Goal: Transaction & Acquisition: Purchase product/service

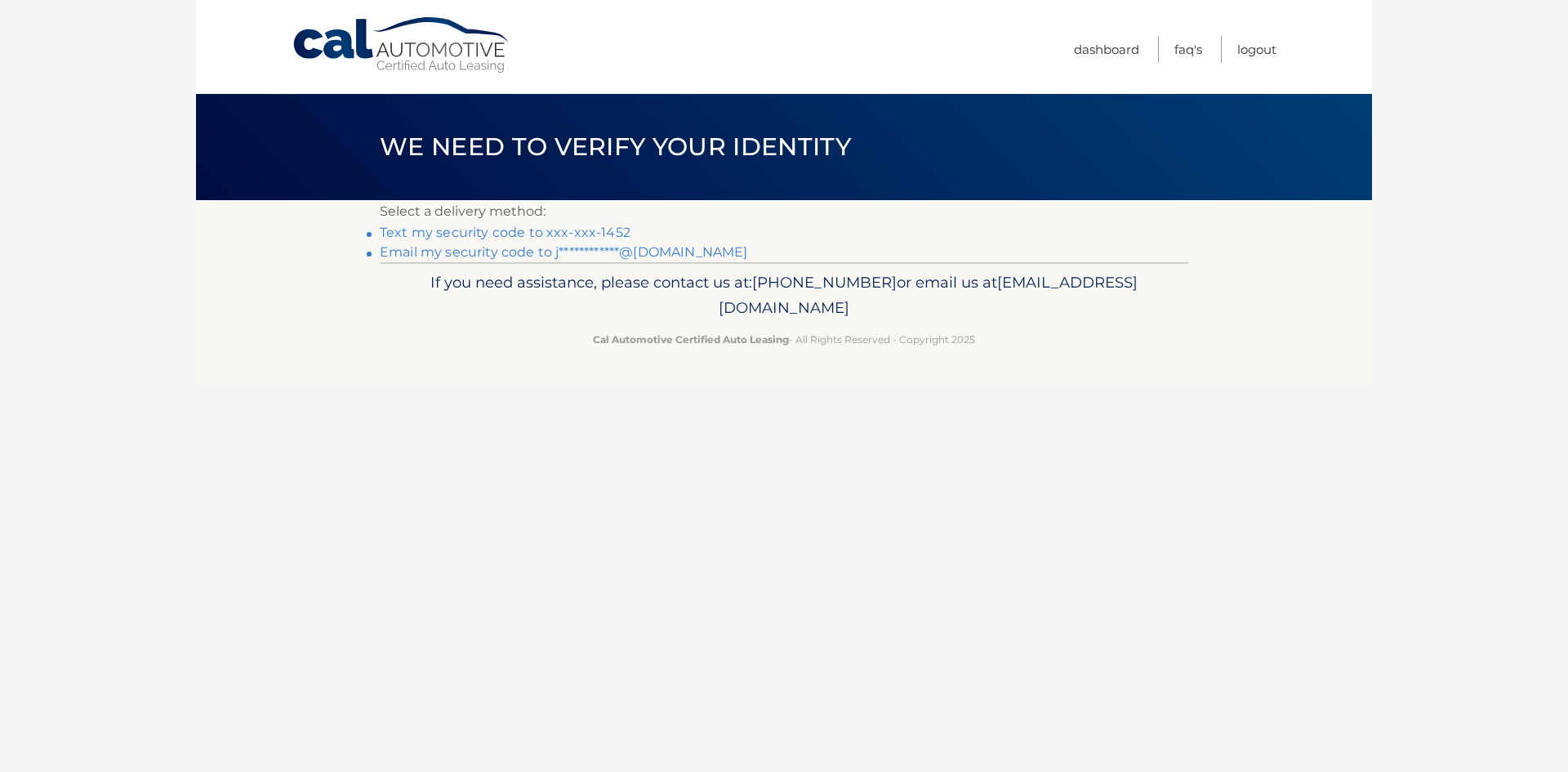
click at [529, 229] on link "Text my security code to xxx-xxx-1452" at bounding box center [505, 232] width 251 height 16
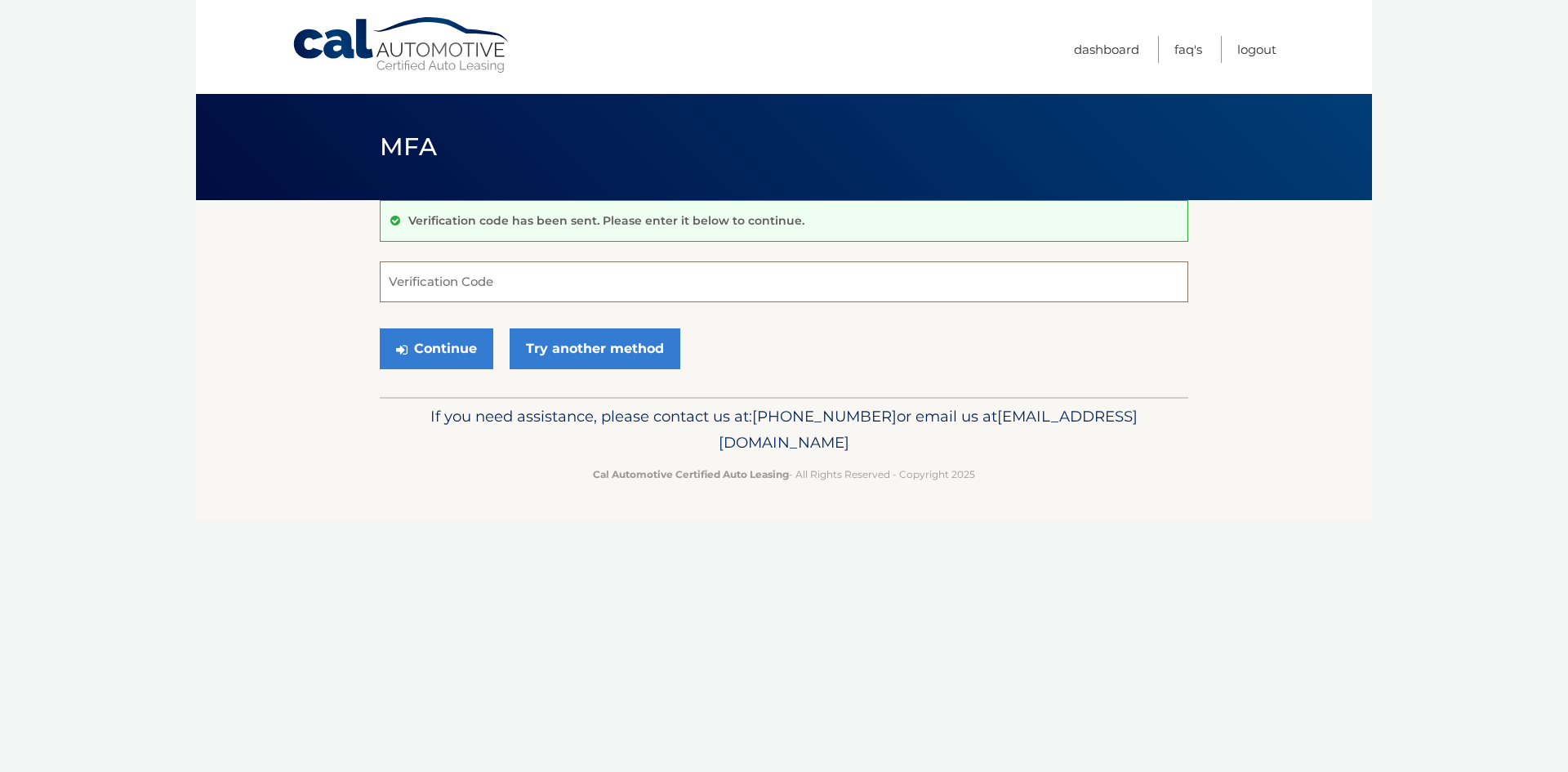
click at [564, 270] on input "Verification Code" at bounding box center [784, 281] width 809 height 41
type input "692831"
click at [437, 344] on button "Continue" at bounding box center [437, 348] width 113 height 41
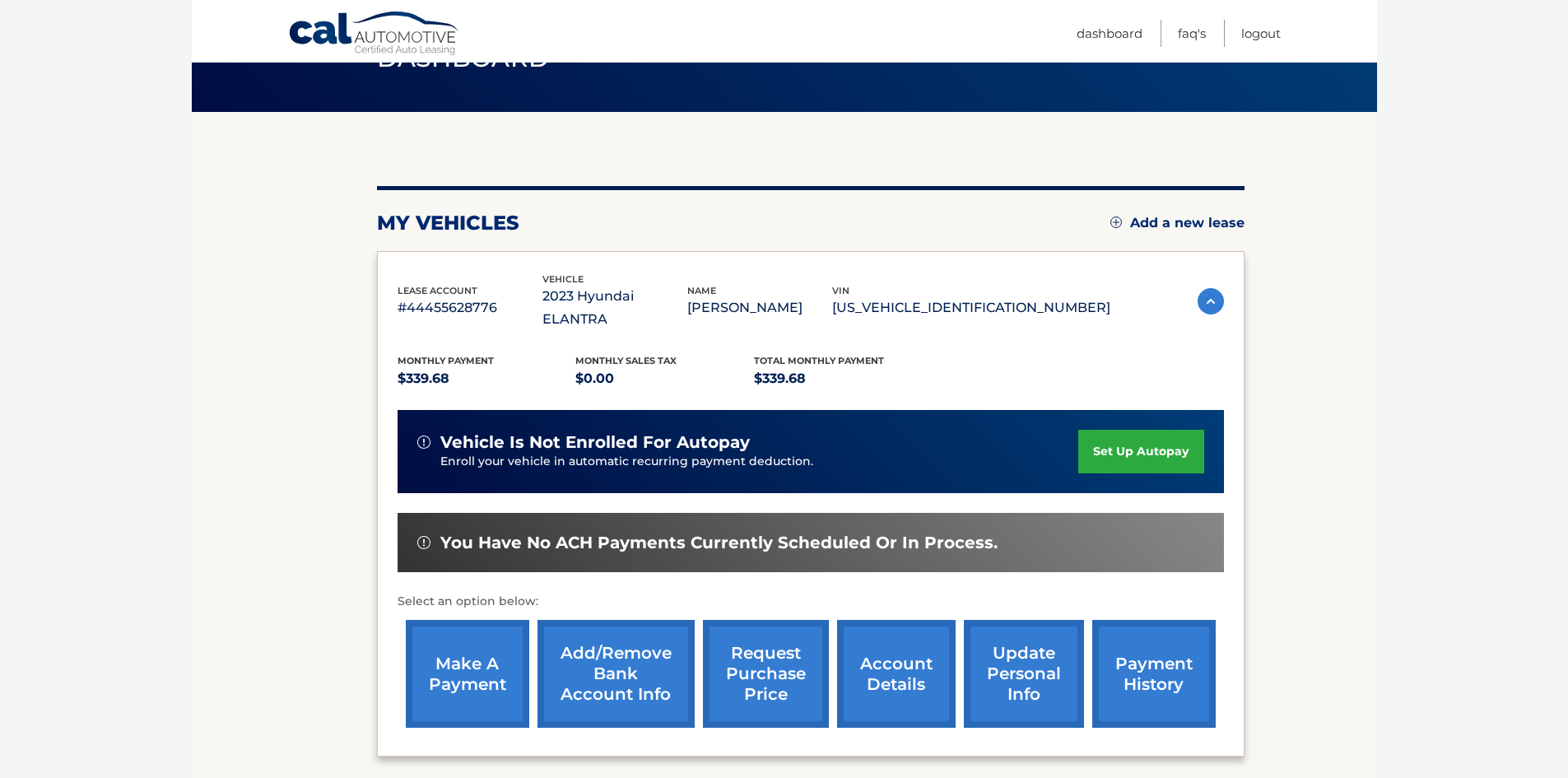
scroll to position [165, 0]
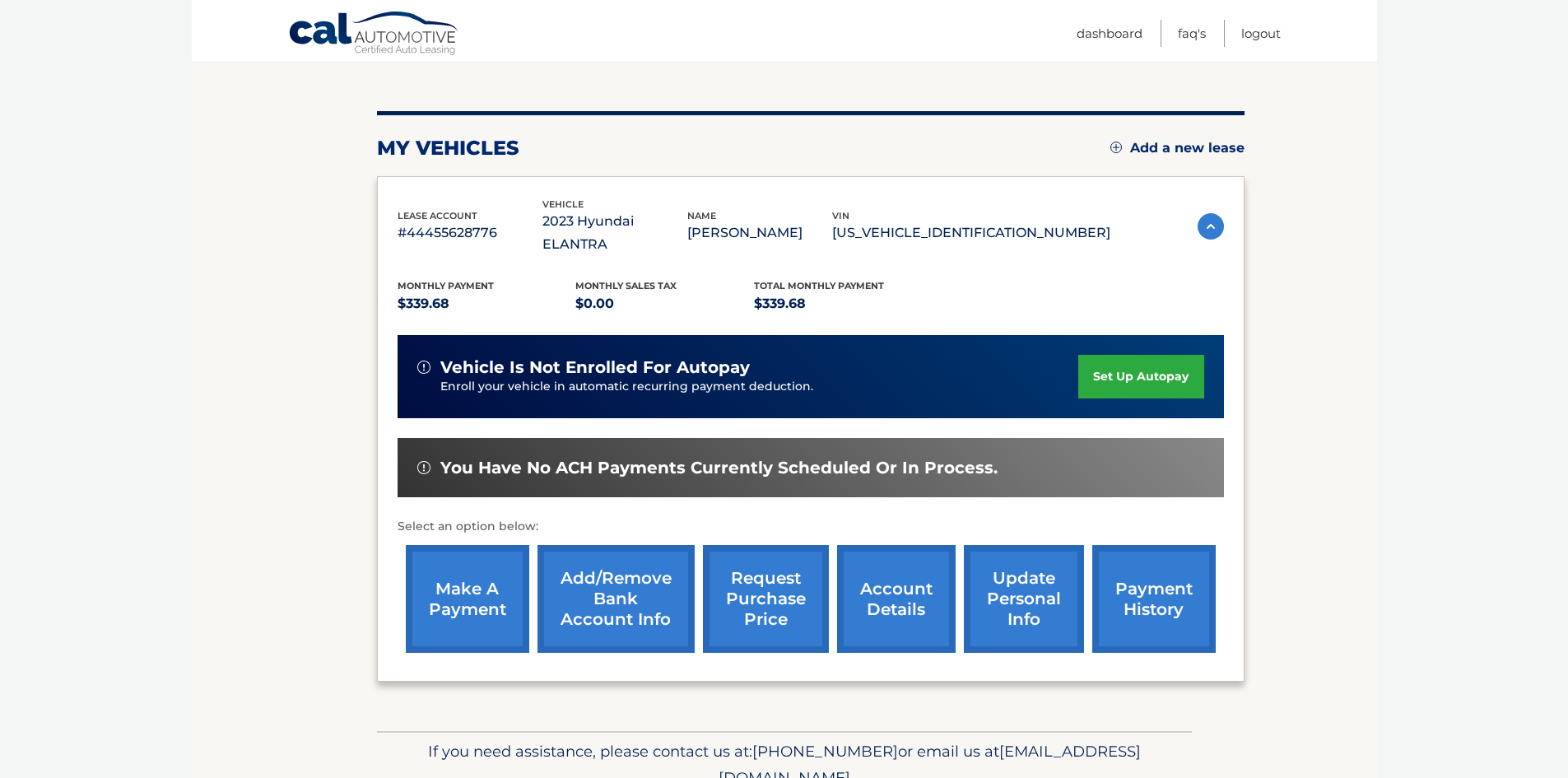
click at [496, 574] on link "make a payment" at bounding box center [467, 599] width 123 height 108
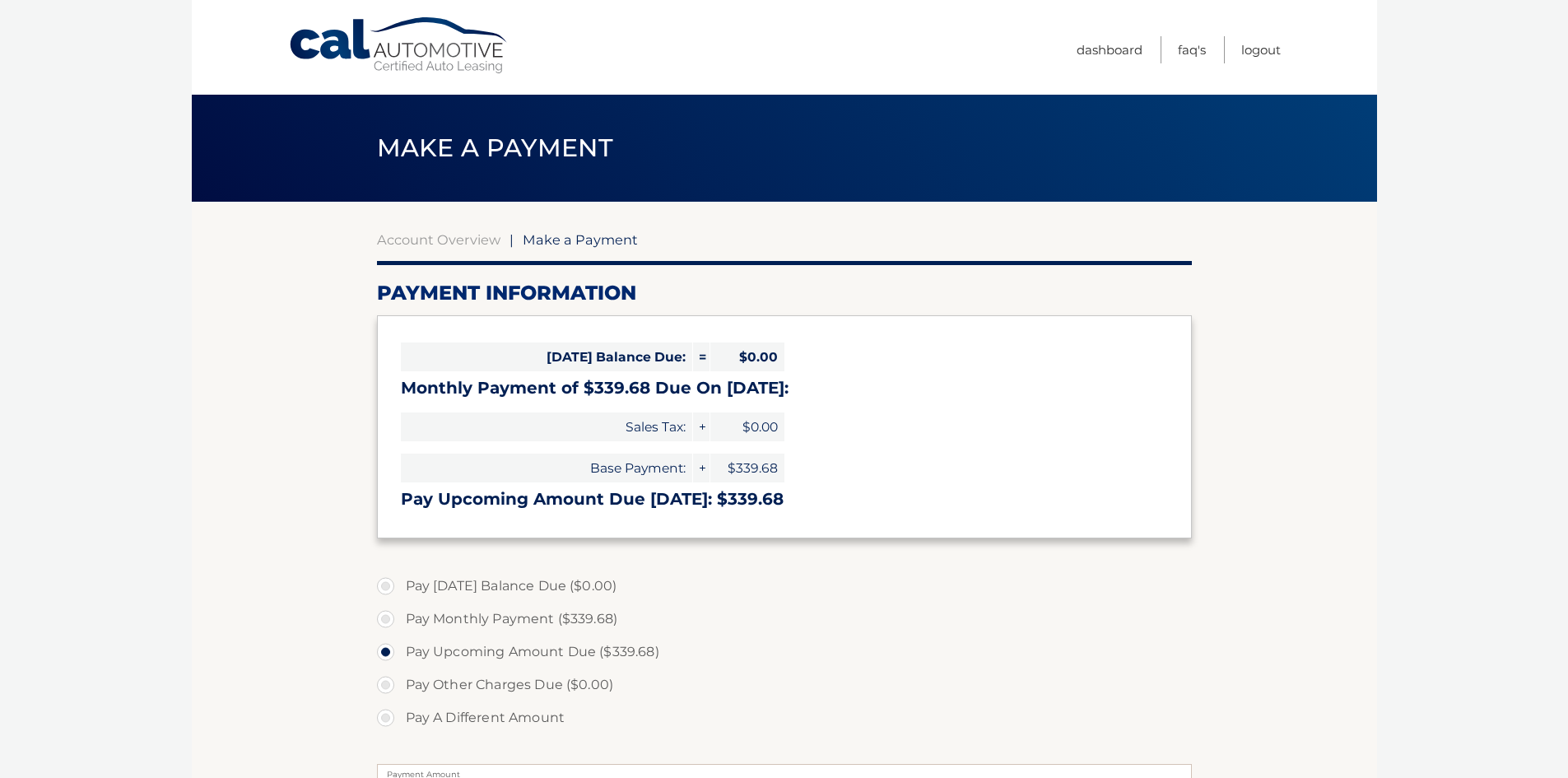
select select "NmJhMTk0NWYtYTU1ZS00MTE4LTk2MDMtZGY3NTY3OWRlMzg1"
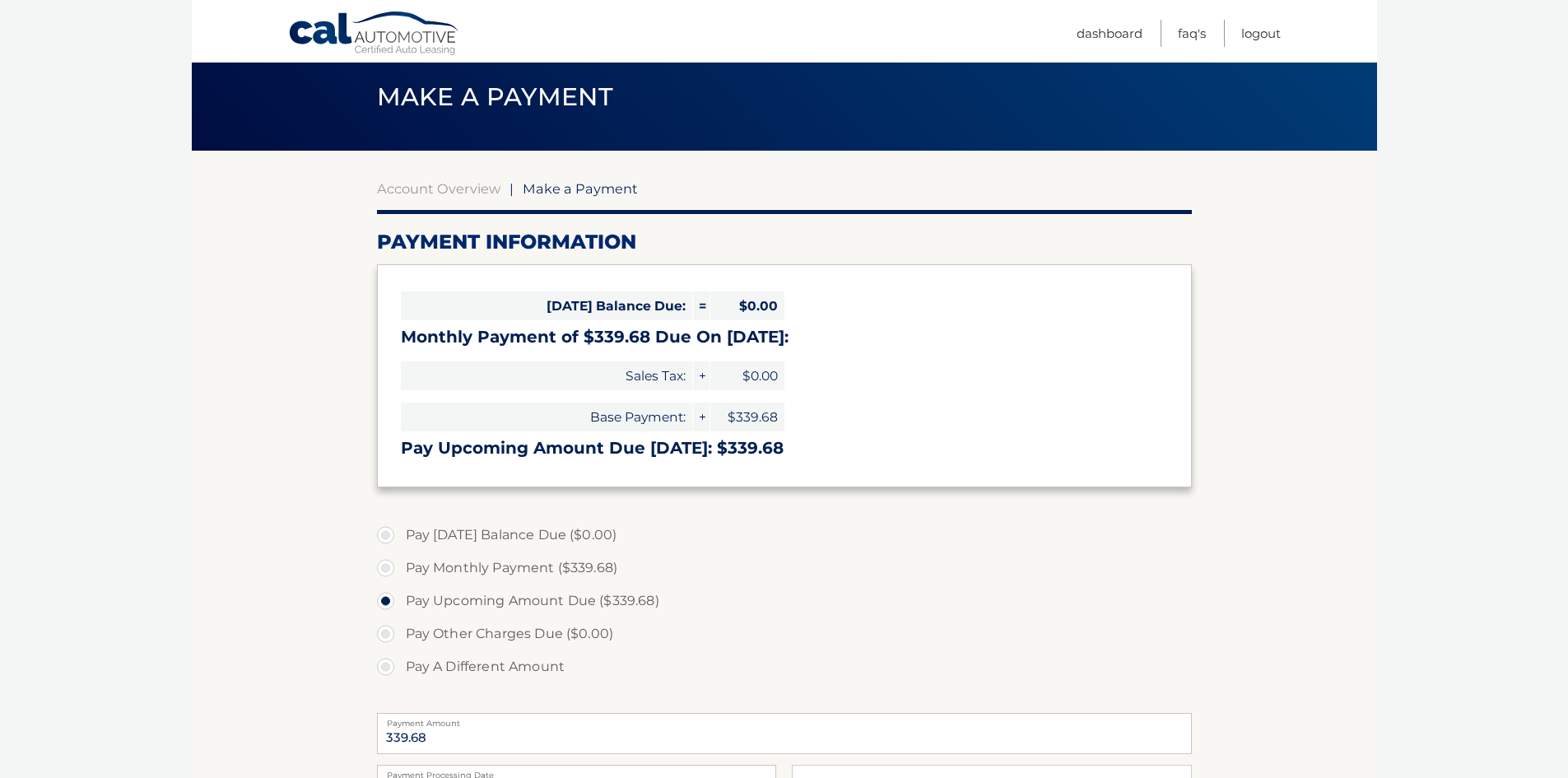
scroll to position [165, 0]
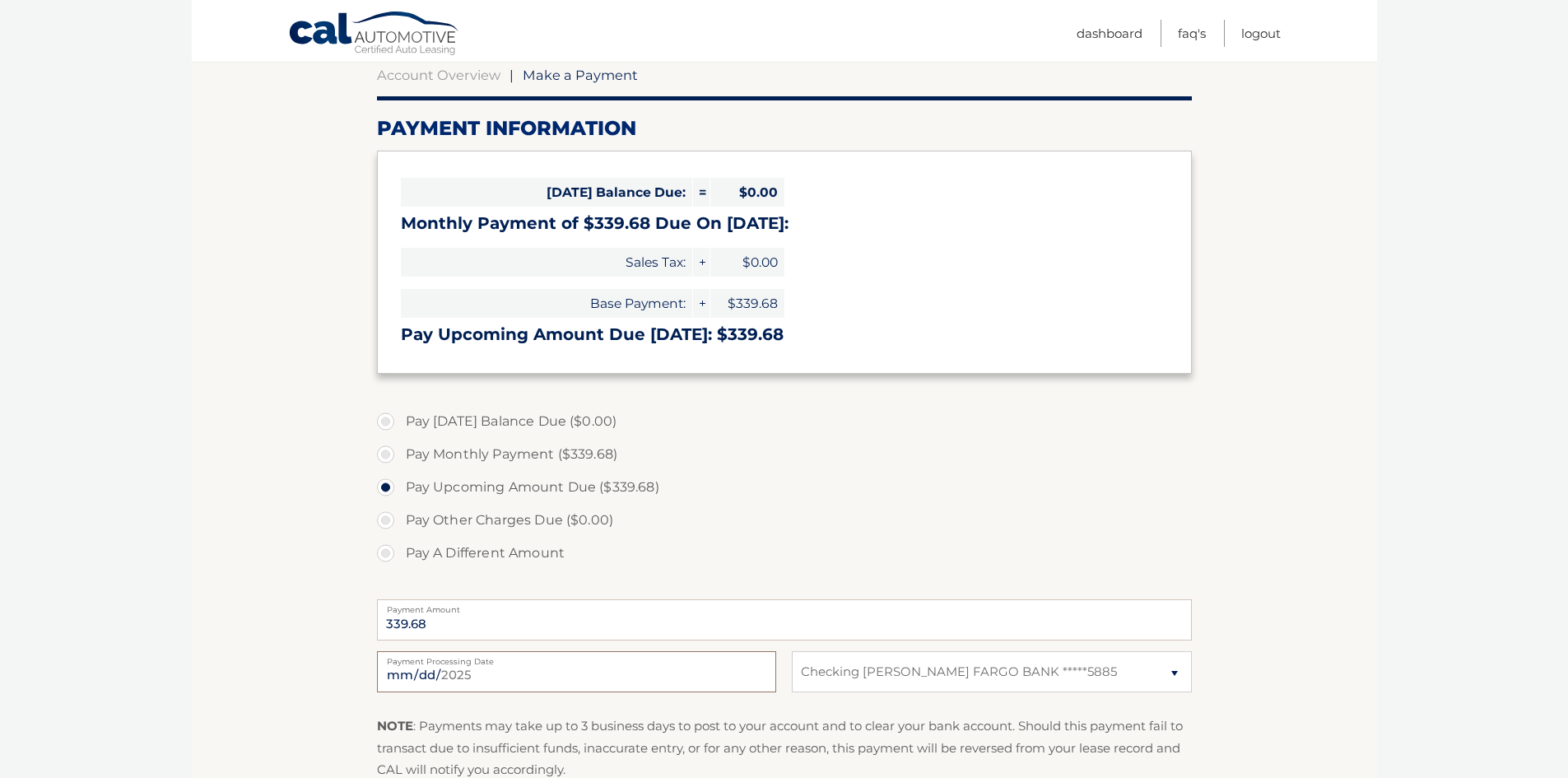
click at [538, 682] on input "2025-09-24" at bounding box center [576, 671] width 399 height 41
type input "2025-09-26"
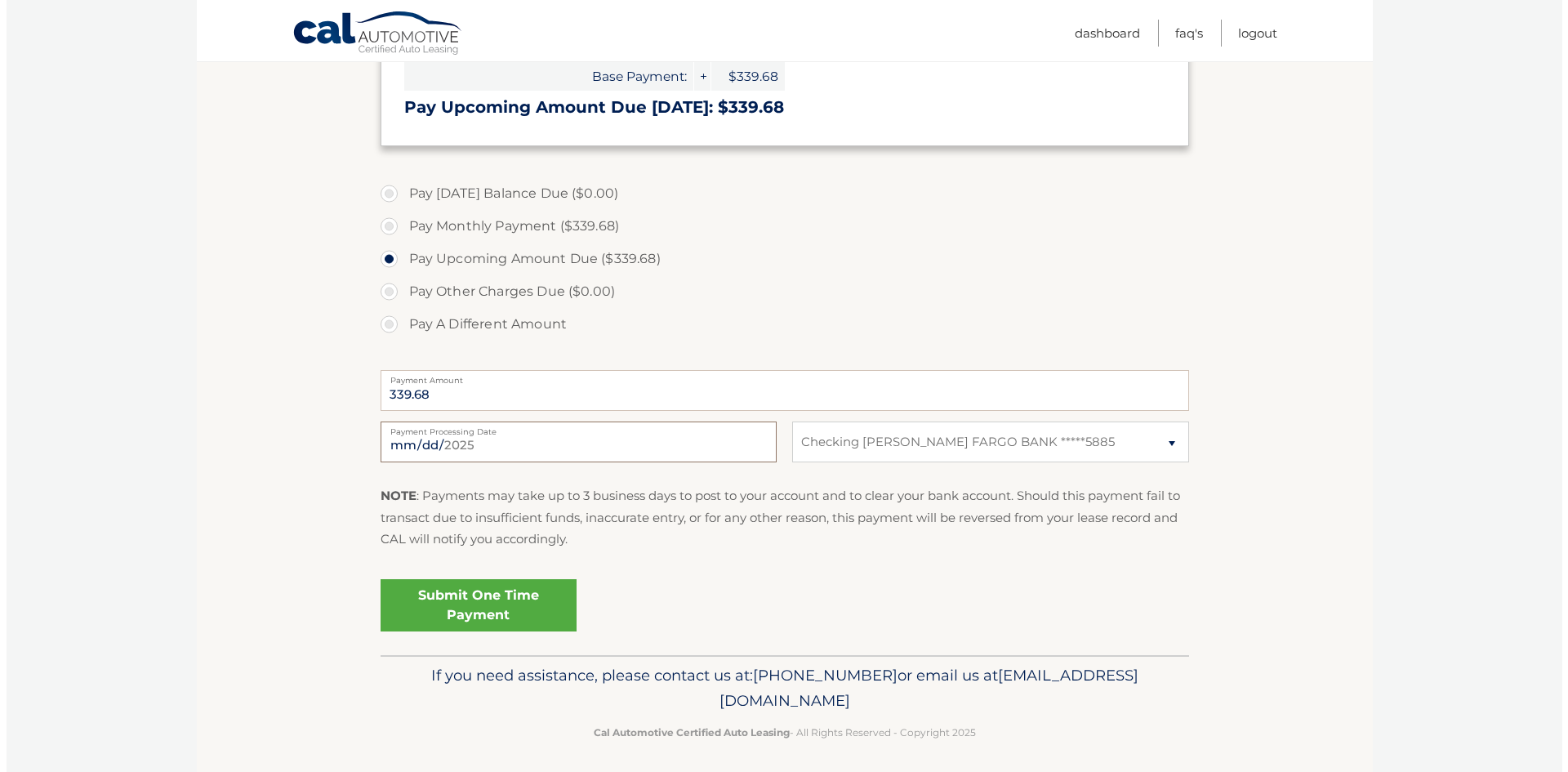
scroll to position [395, 0]
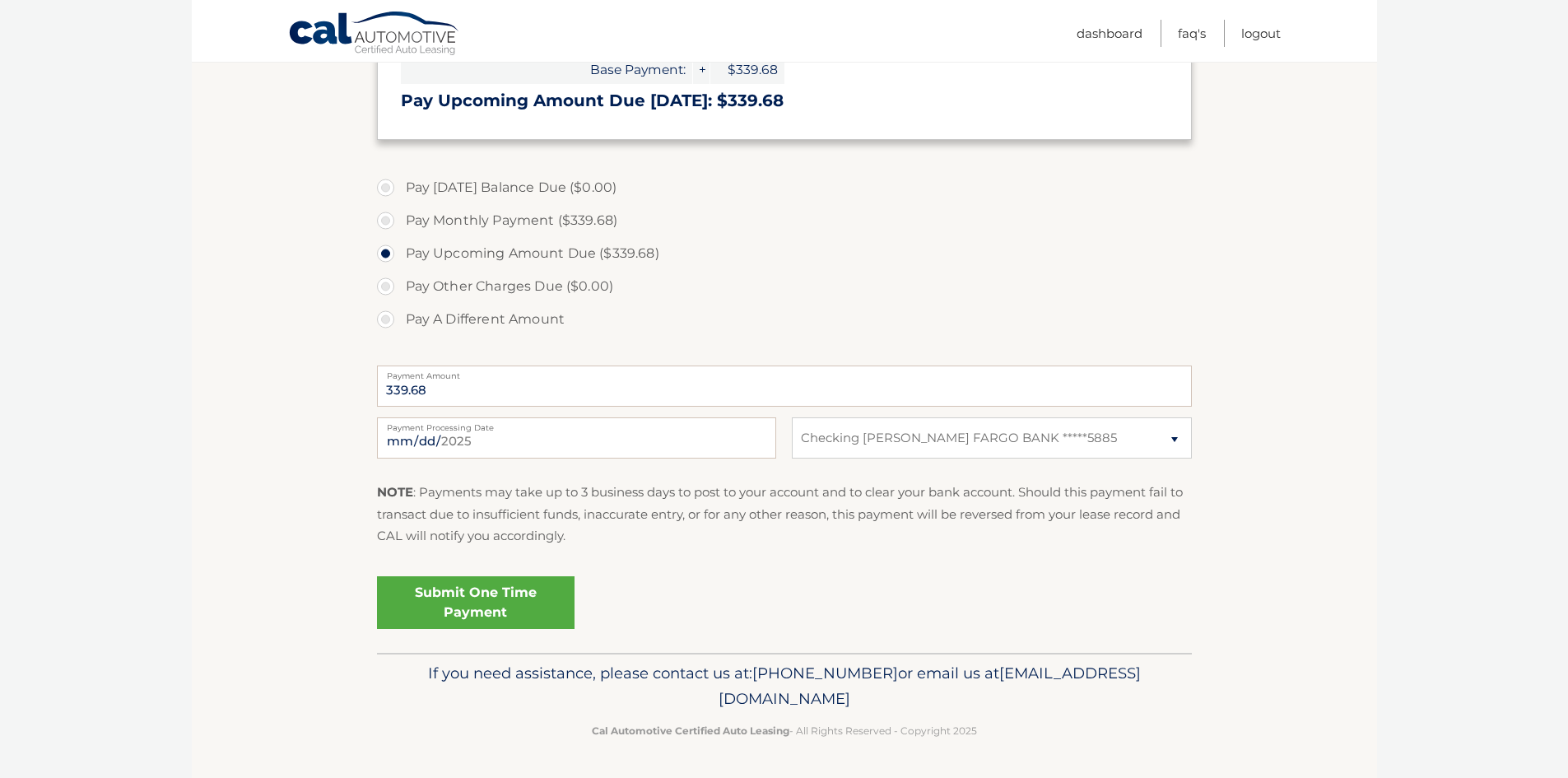
click at [485, 613] on link "Submit One Time Payment" at bounding box center [476, 602] width 198 height 53
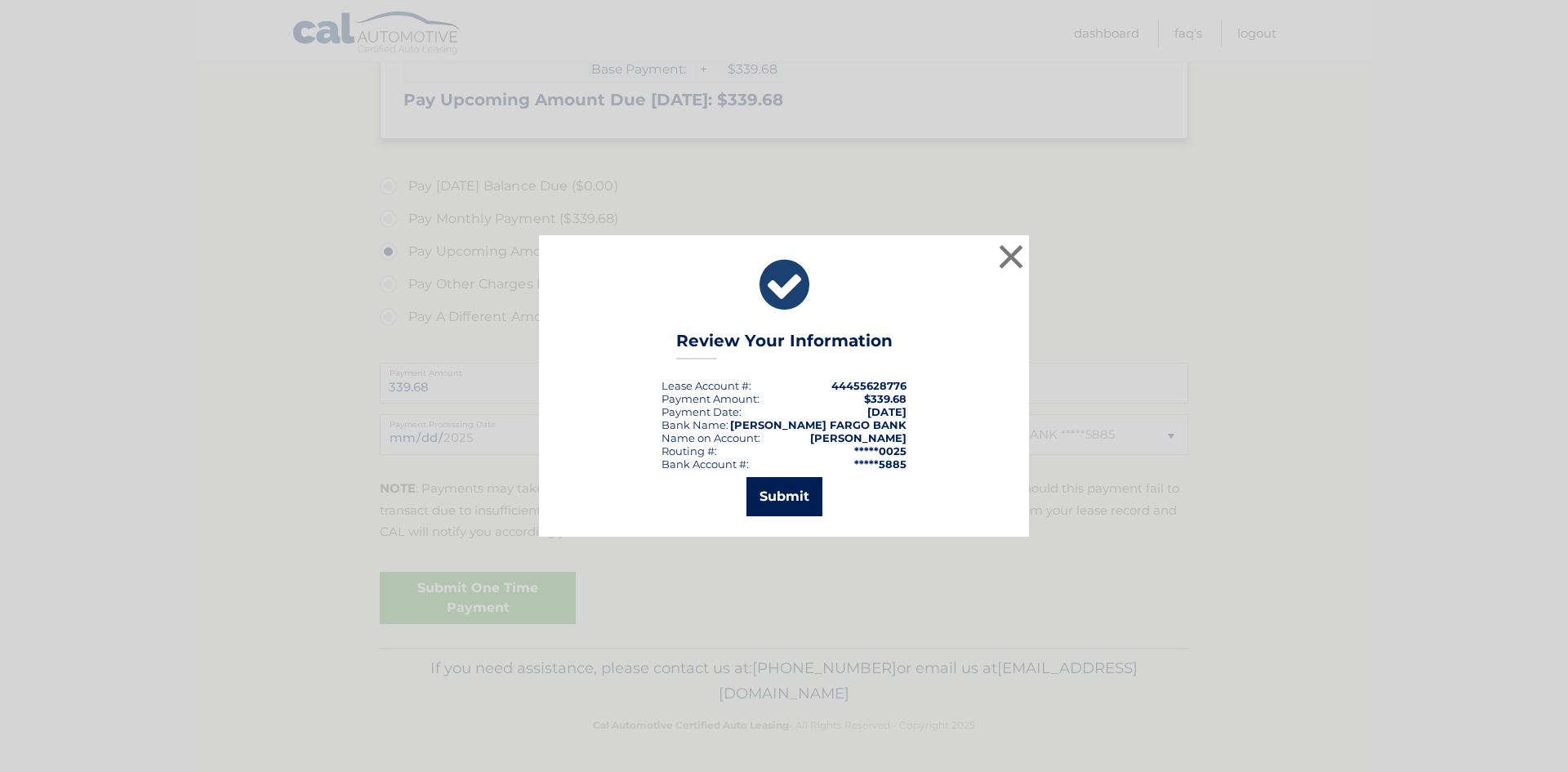
click at [773, 499] on button "Submit" at bounding box center [784, 497] width 76 height 40
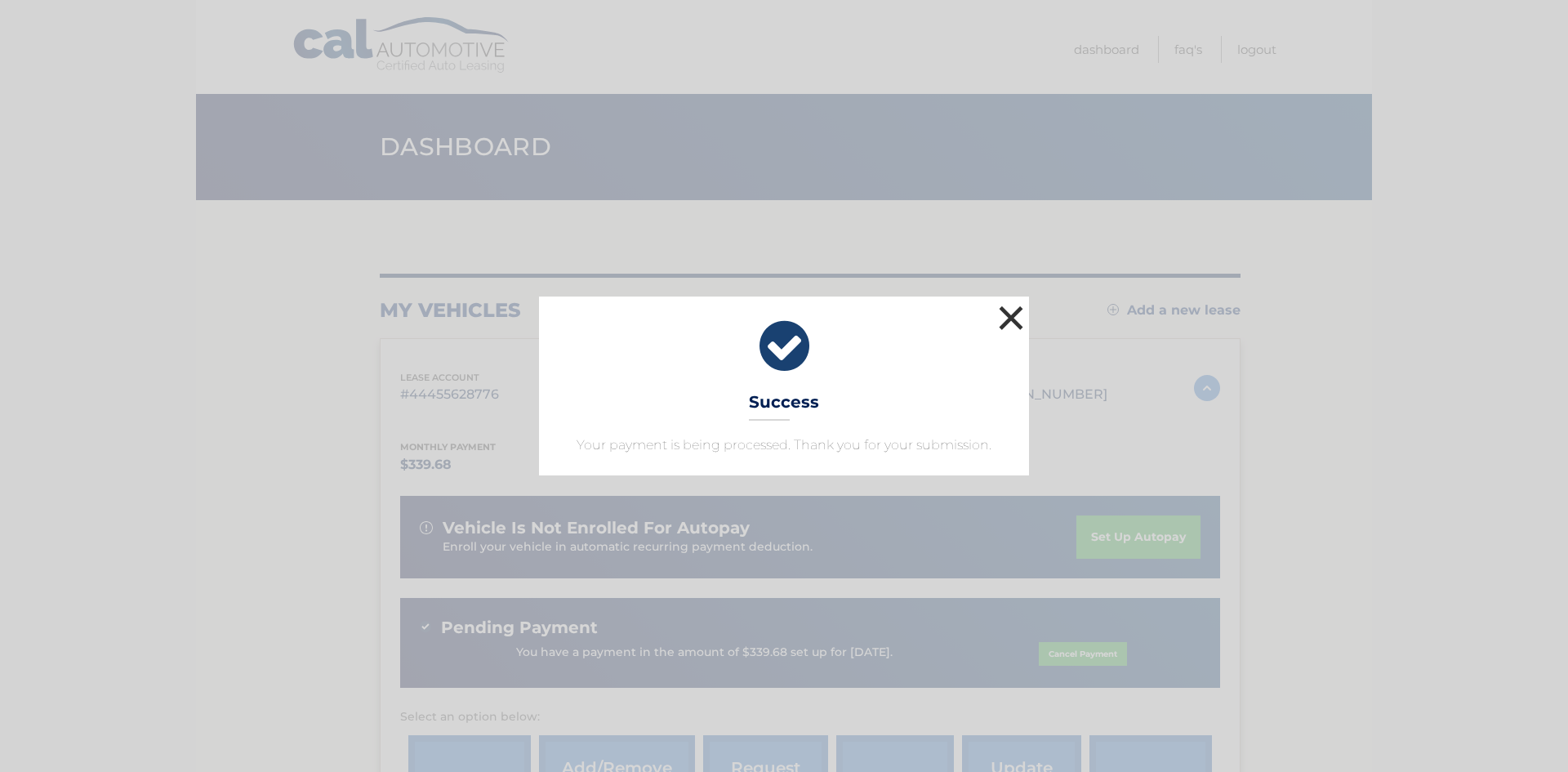
click at [1013, 314] on button "×" at bounding box center [1011, 318] width 33 height 33
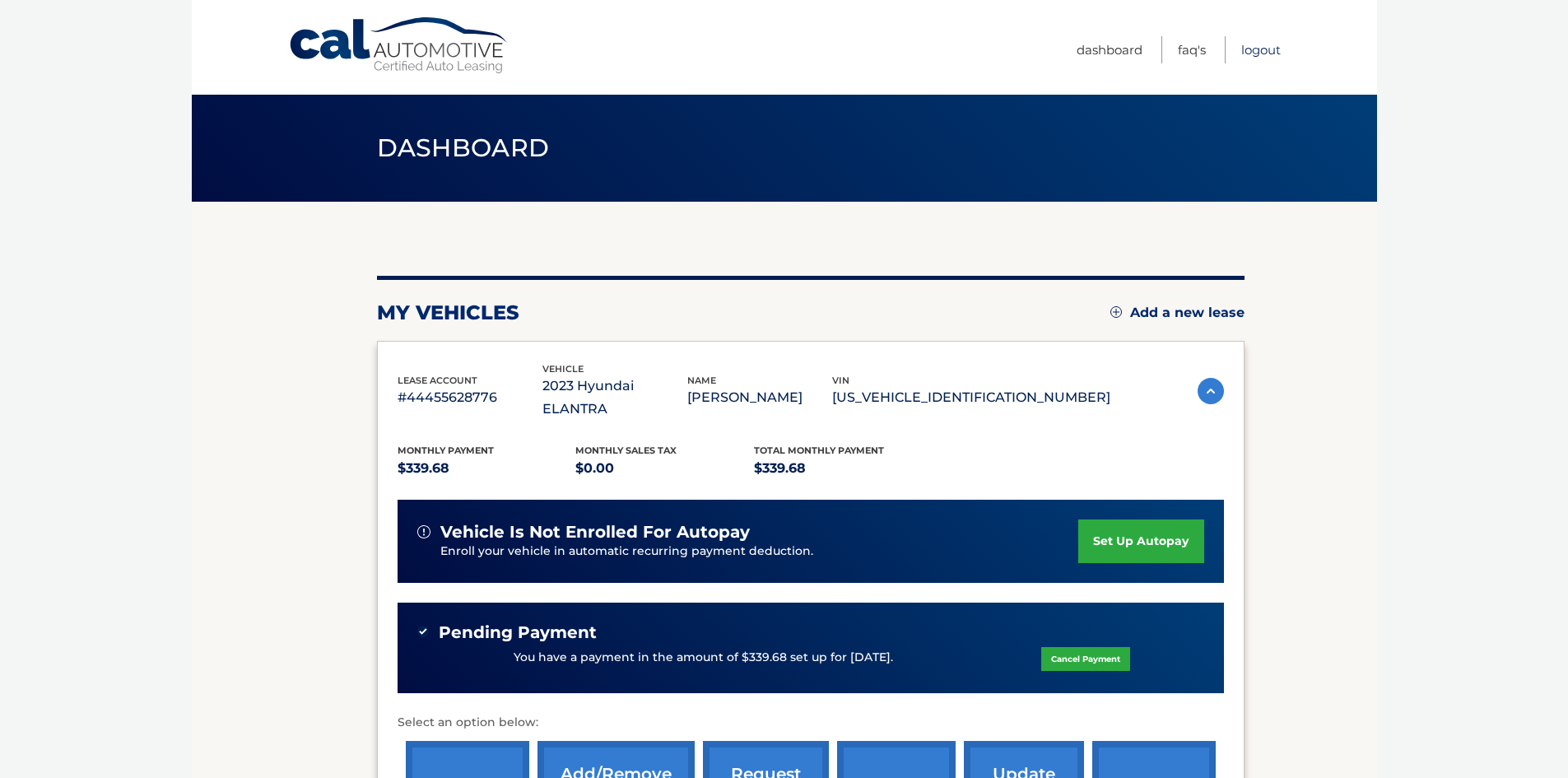
click at [1245, 44] on link "Logout" at bounding box center [1261, 49] width 40 height 27
